Goal: Check status

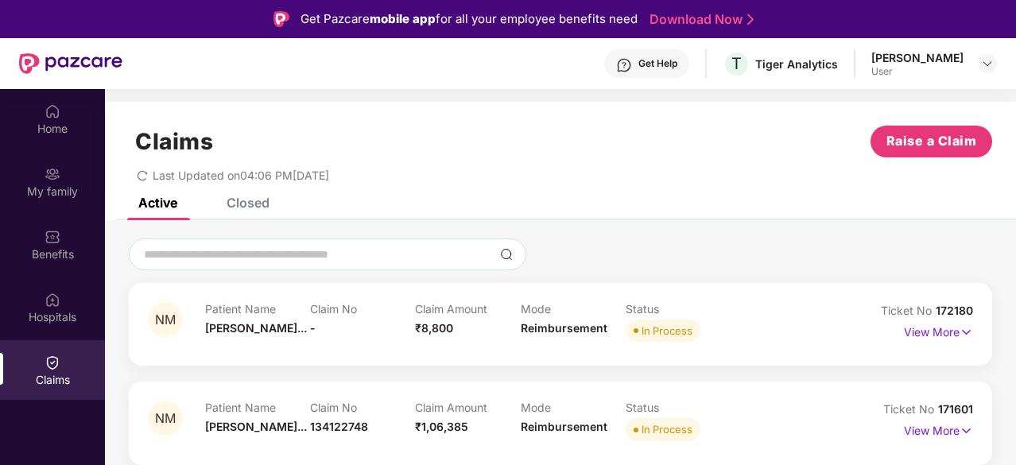
click at [64, 366] on div "Claims" at bounding box center [52, 370] width 105 height 60
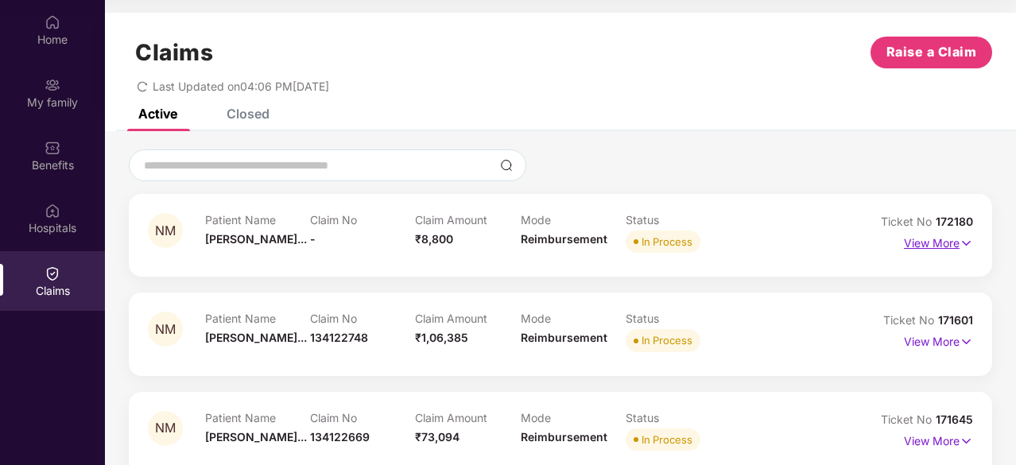
click at [924, 243] on p "View More" at bounding box center [938, 240] width 69 height 21
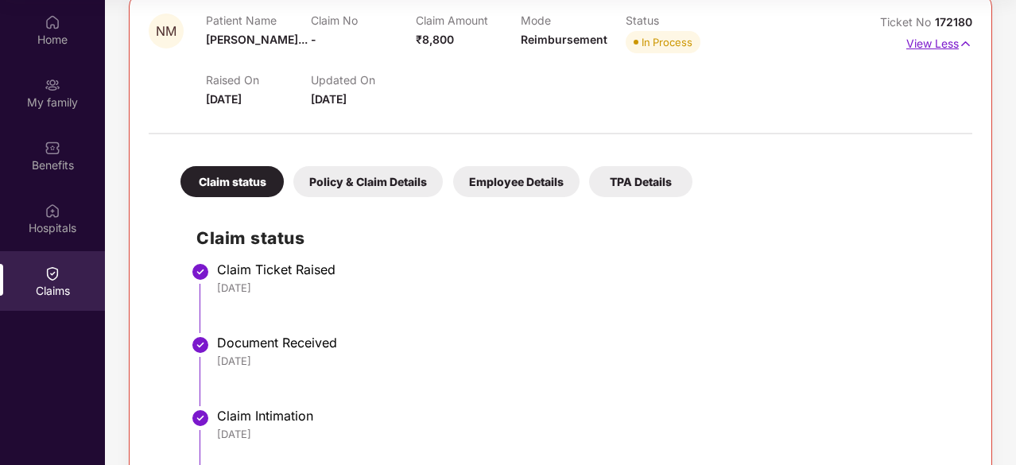
scroll to position [191, 0]
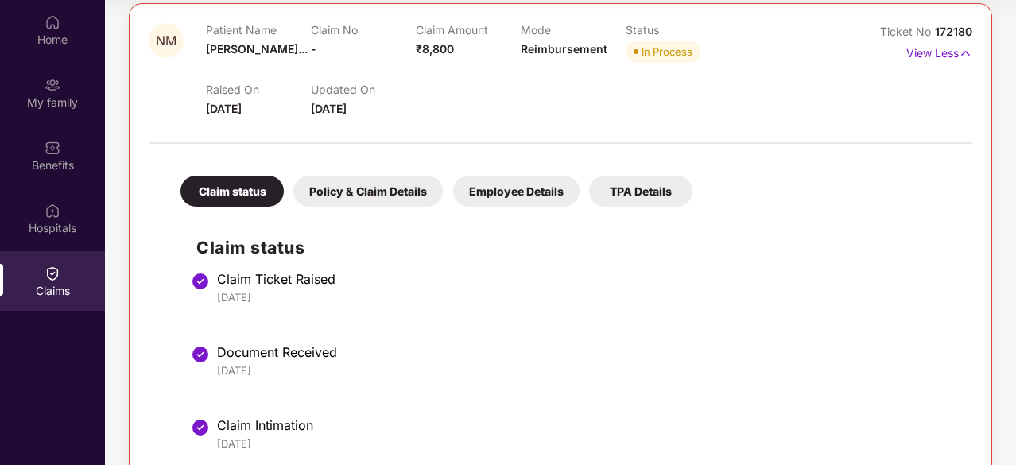
click at [328, 193] on div "Policy & Claim Details" at bounding box center [367, 191] width 149 height 31
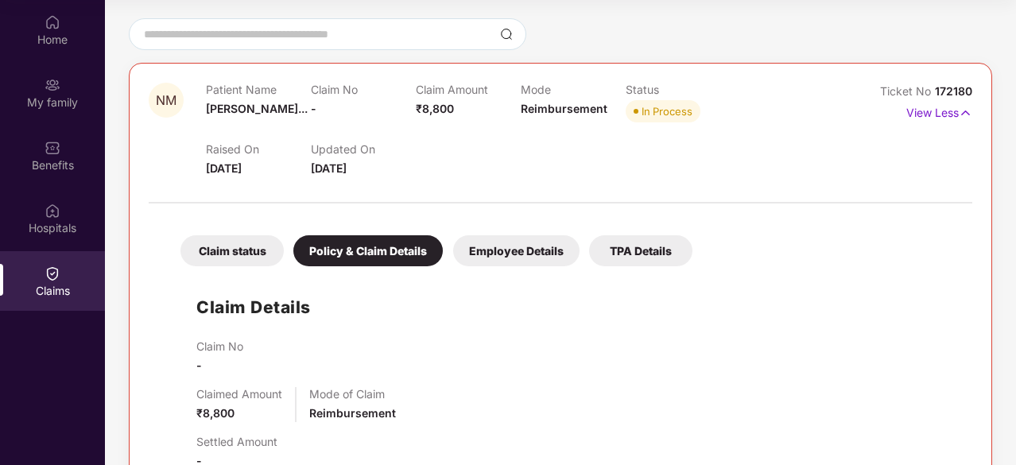
scroll to position [127, 0]
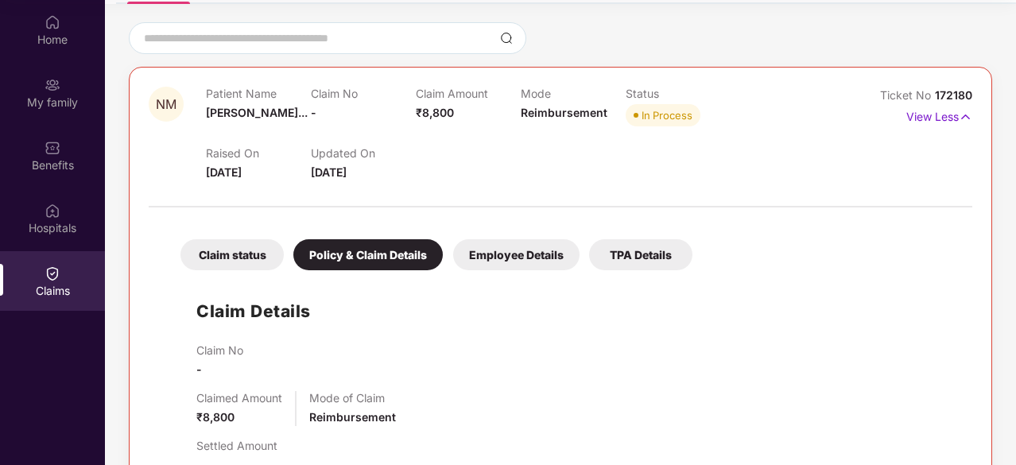
click at [490, 242] on div "Employee Details" at bounding box center [516, 254] width 126 height 31
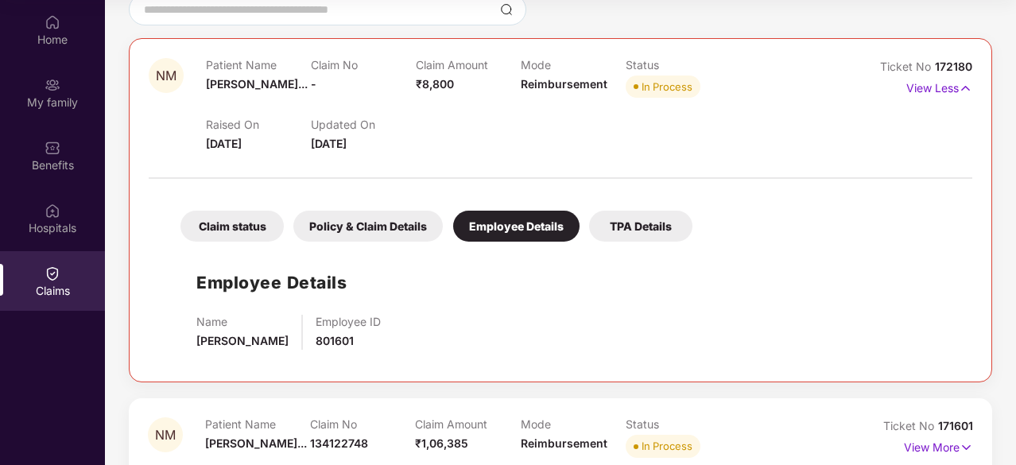
scroll to position [159, 0]
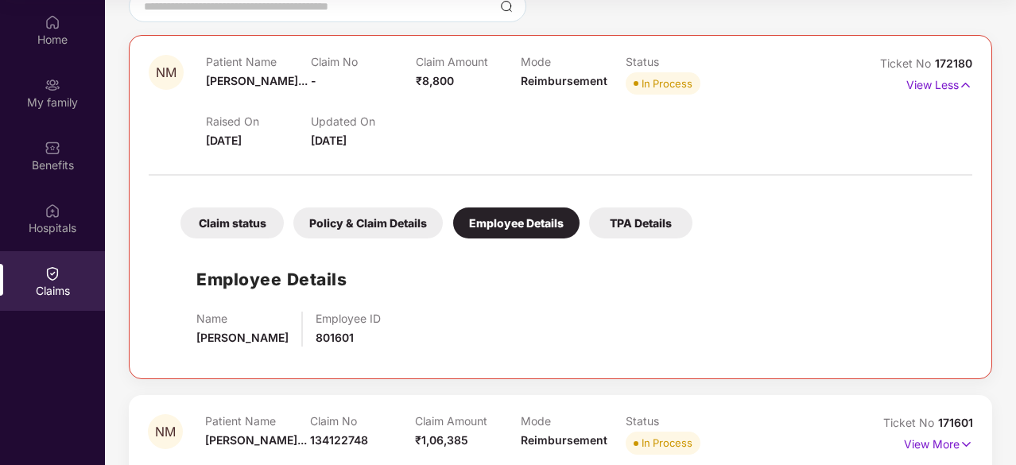
click at [610, 232] on div "TPA Details" at bounding box center [640, 222] width 103 height 31
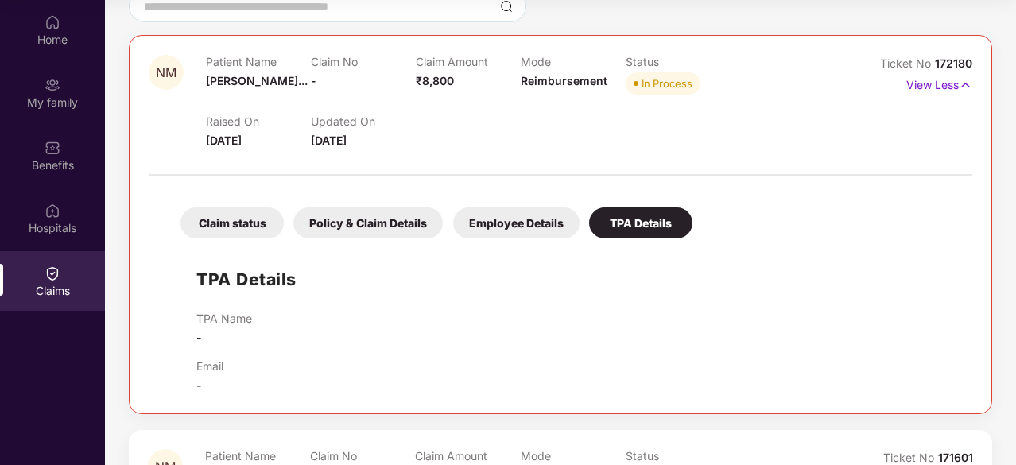
click at [232, 230] on div "Claim status" at bounding box center [231, 222] width 103 height 31
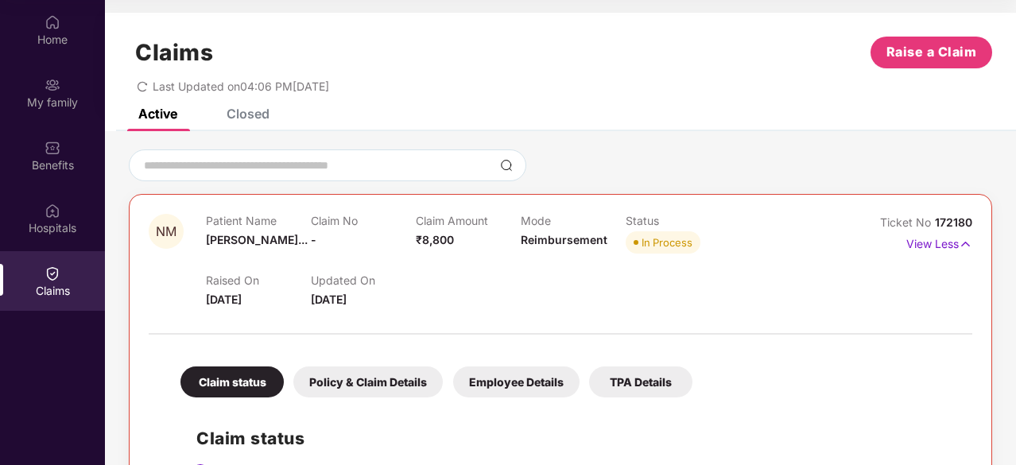
scroll to position [0, 0]
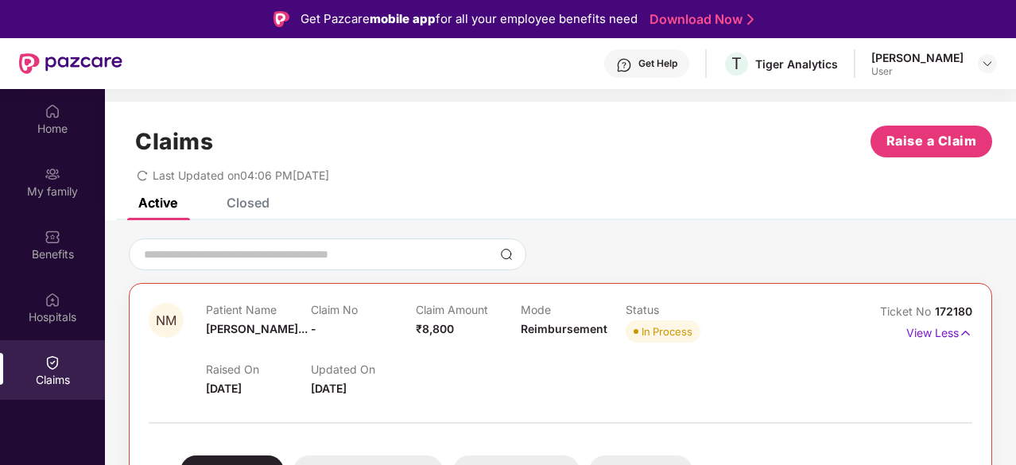
click at [153, 199] on div "Active" at bounding box center [157, 203] width 39 height 16
click at [226, 204] on div "Closed" at bounding box center [236, 203] width 67 height 16
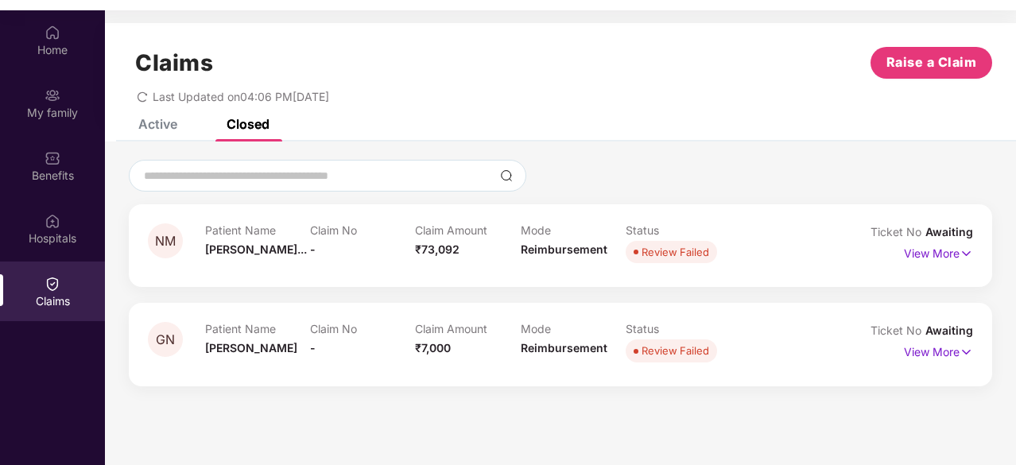
scroll to position [89, 0]
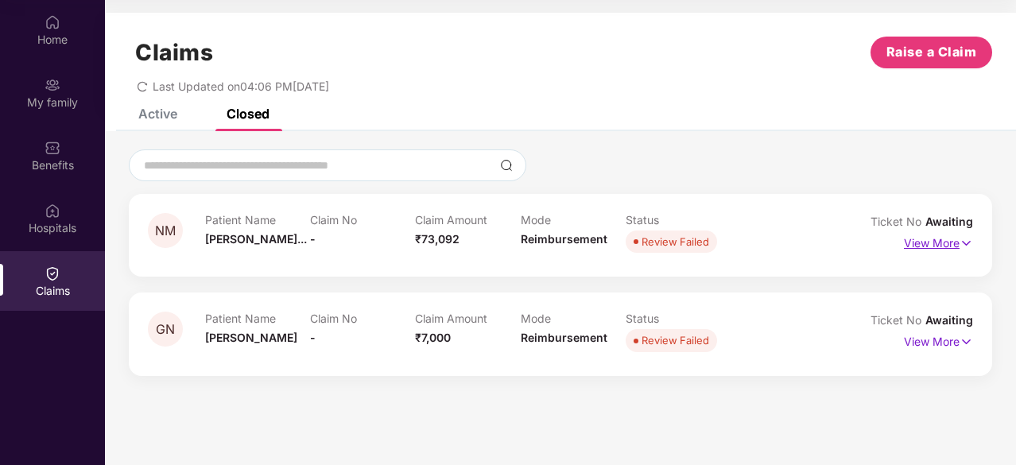
click at [930, 237] on p "View More" at bounding box center [938, 240] width 69 height 21
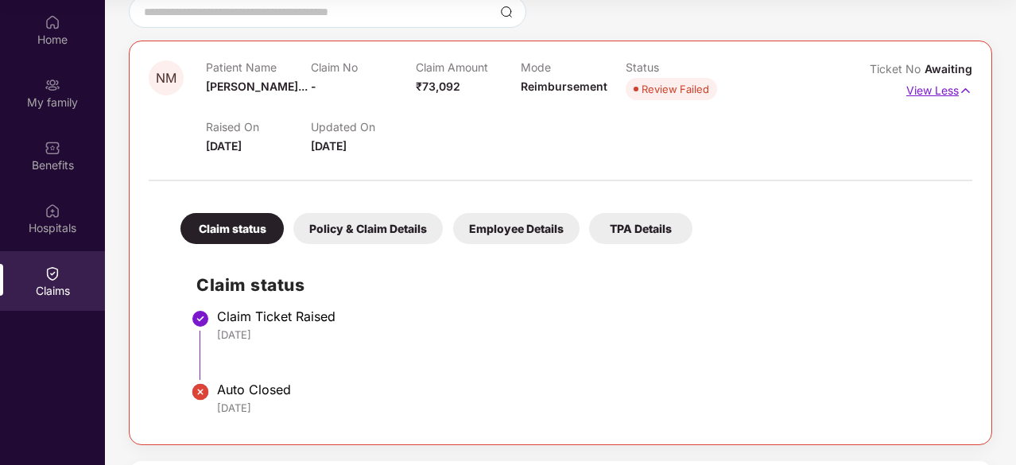
scroll to position [247, 0]
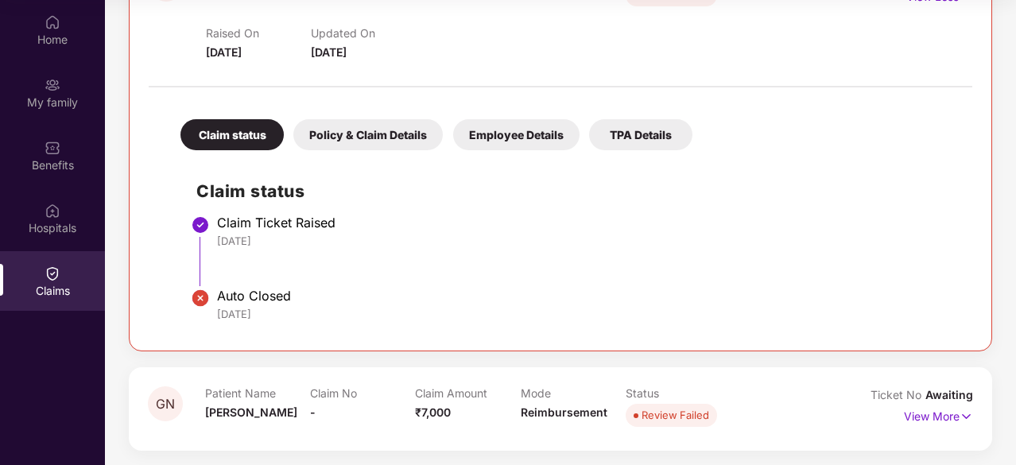
click at [219, 360] on div "NM Patient Name [PERSON_NAME]... Claim No - Claim Amount ₹73,092 Mode Reimburse…" at bounding box center [560, 199] width 863 height 504
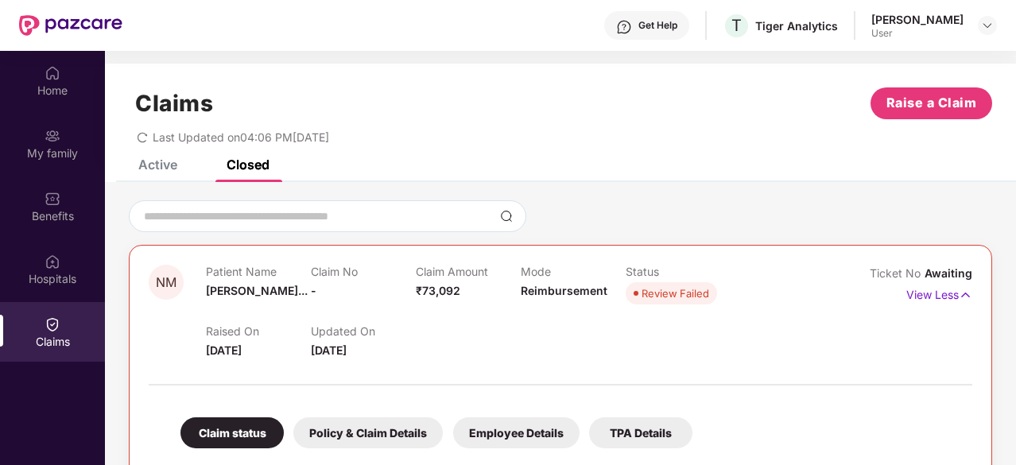
scroll to position [0, 0]
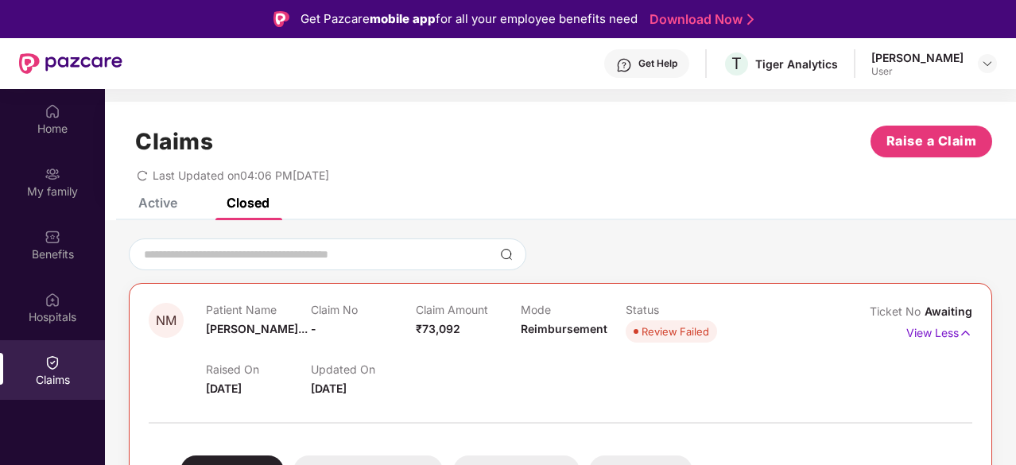
click at [162, 195] on div "Claims Raise a Claim Last Updated on 04:06 PM[DATE]" at bounding box center [560, 150] width 911 height 96
click at [162, 196] on div "Claims Raise a Claim Last Updated on 04:06 PM[DATE]" at bounding box center [560, 150] width 911 height 96
click at [154, 199] on div "Active" at bounding box center [157, 203] width 39 height 16
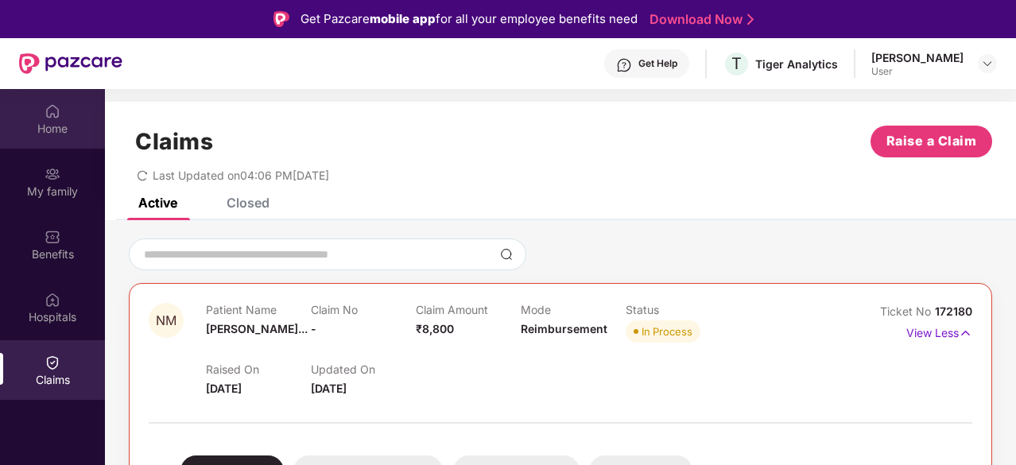
click at [52, 121] on div "Home" at bounding box center [52, 129] width 105 height 16
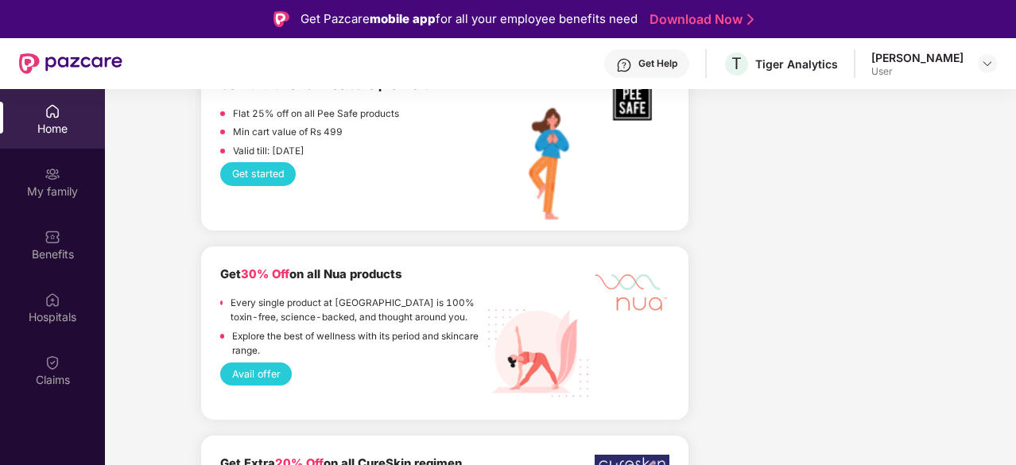
scroll to position [1717, 0]
